Goal: Consume media (video, audio): Consume media (video, audio)

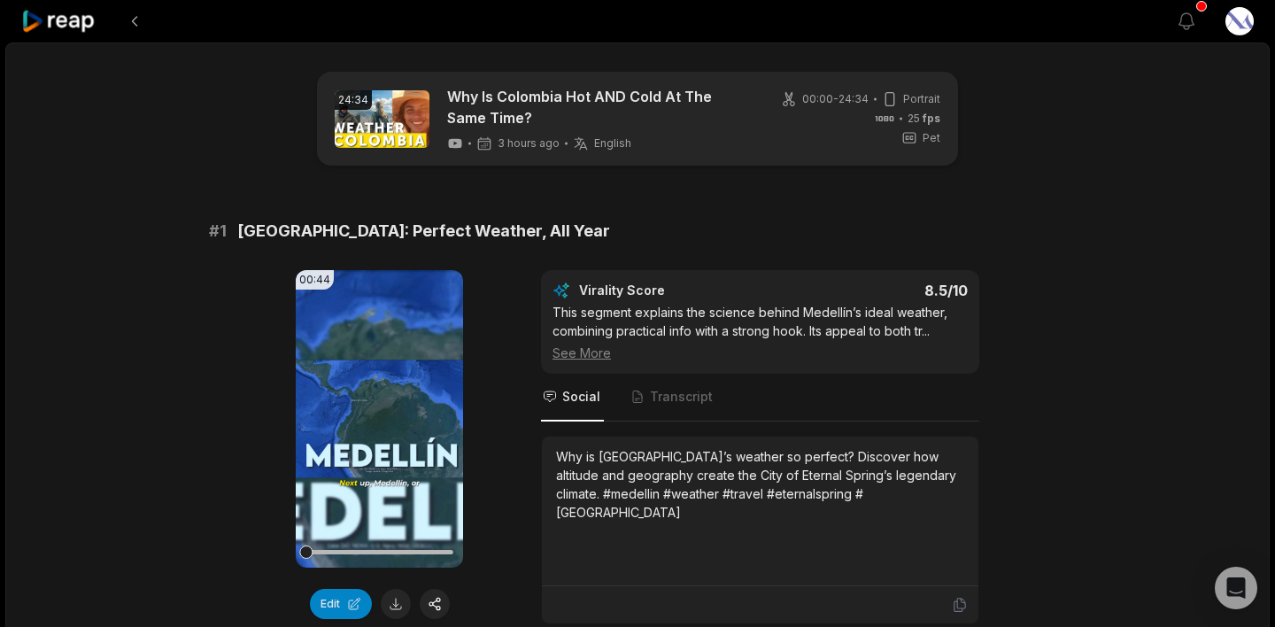
scroll to position [73, 0]
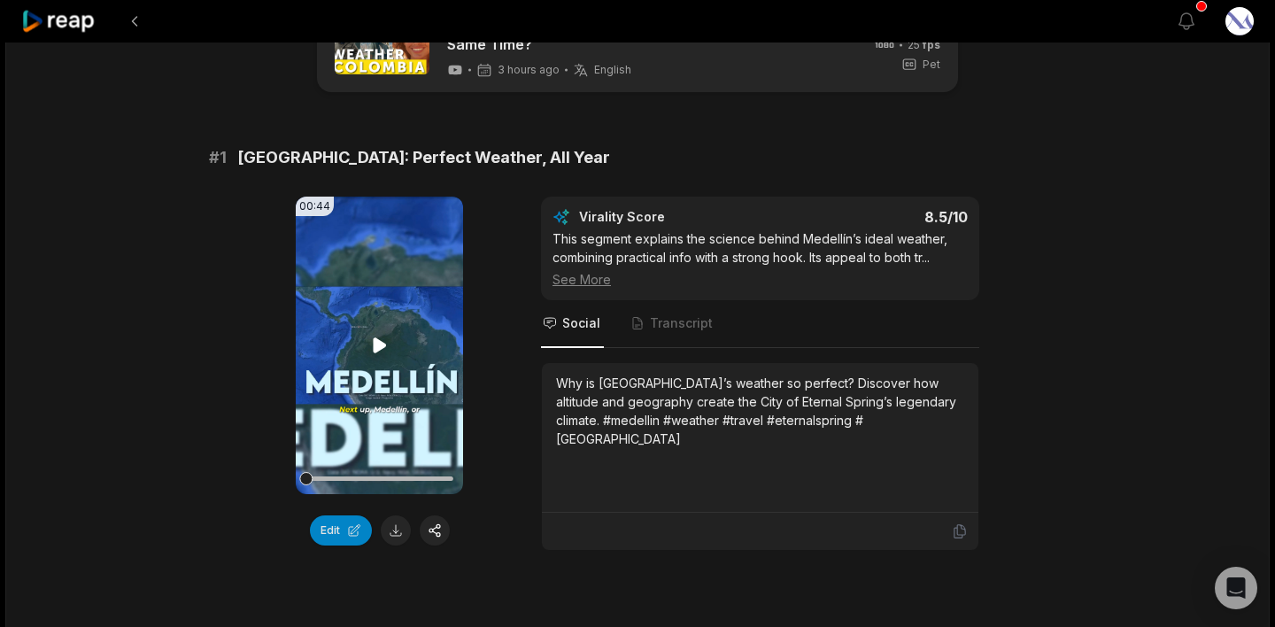
click at [370, 335] on icon at bounding box center [379, 345] width 21 height 21
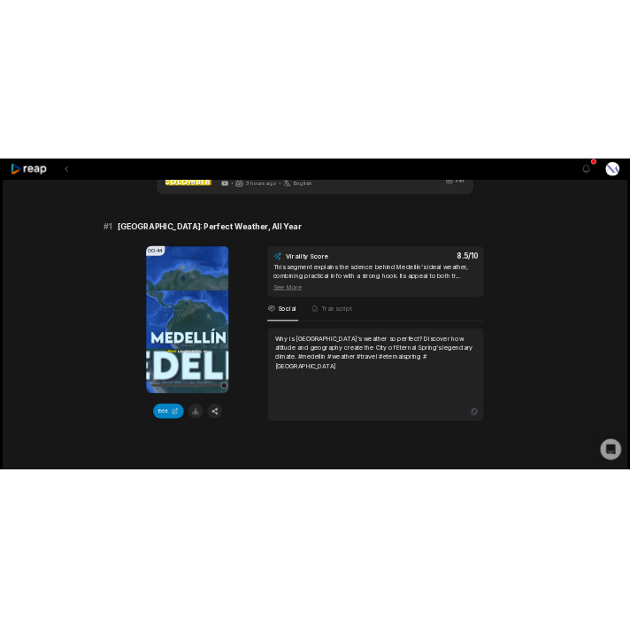
scroll to position [90, 0]
